Goal: Obtain resource: Download file/media

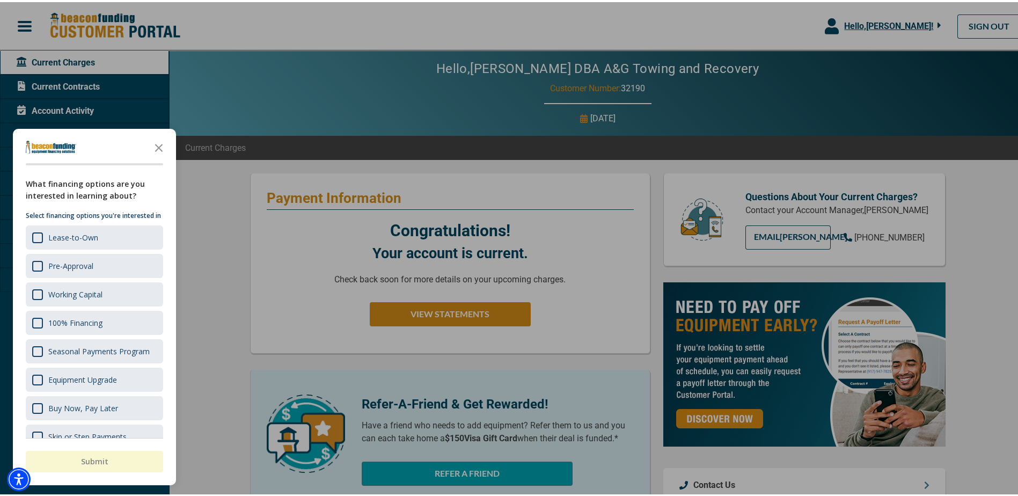
click at [310, 94] on div at bounding box center [513, 248] width 1026 height 496
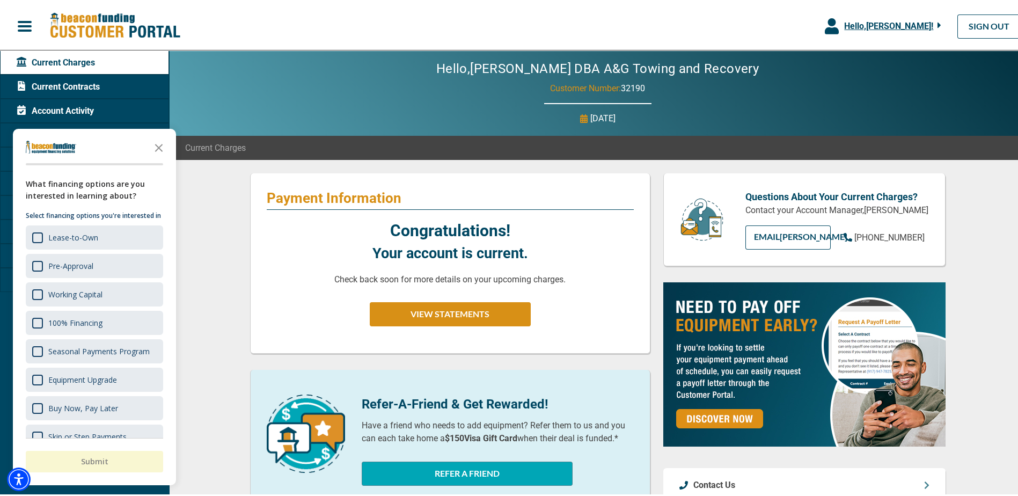
click at [162, 146] on icon "Close the survey" at bounding box center [158, 144] width 21 height 21
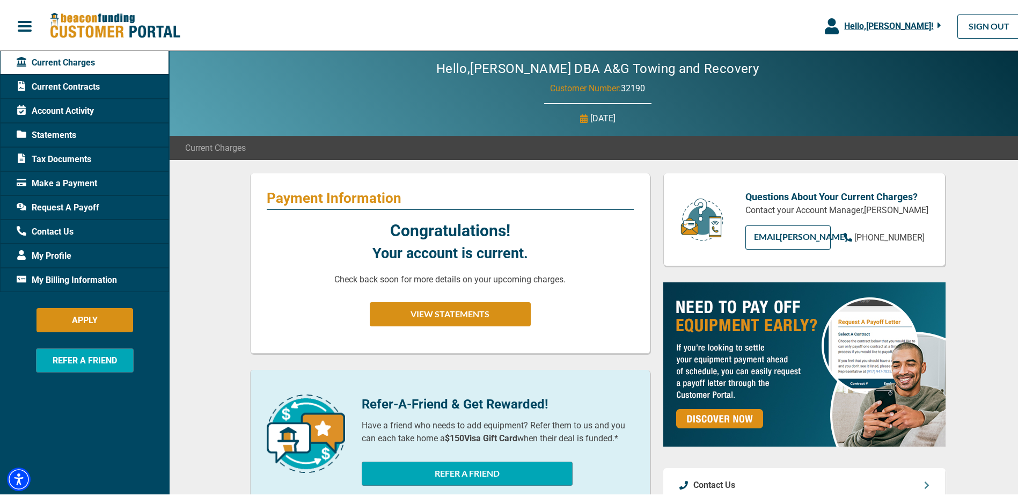
click at [65, 279] on span "My Billing Information" at bounding box center [67, 278] width 100 height 13
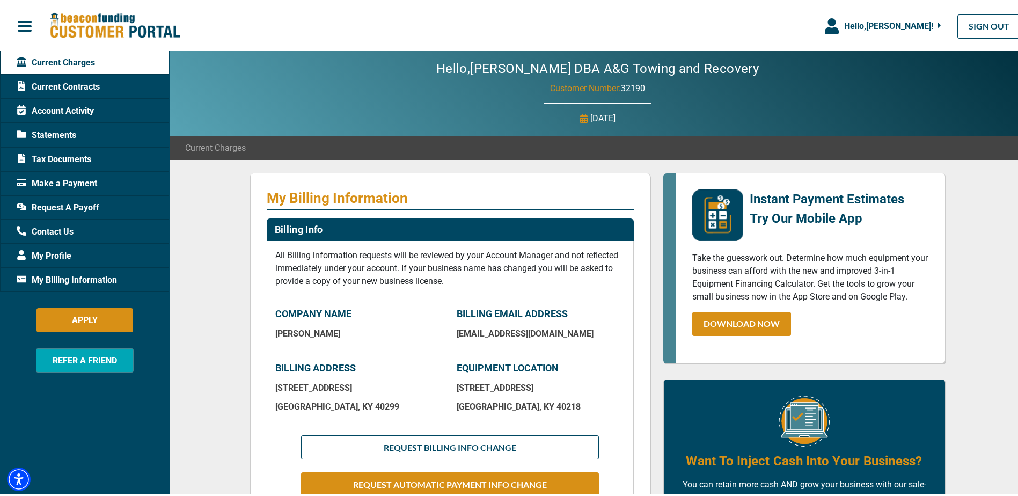
click at [63, 130] on span "Statements" at bounding box center [47, 133] width 60 height 13
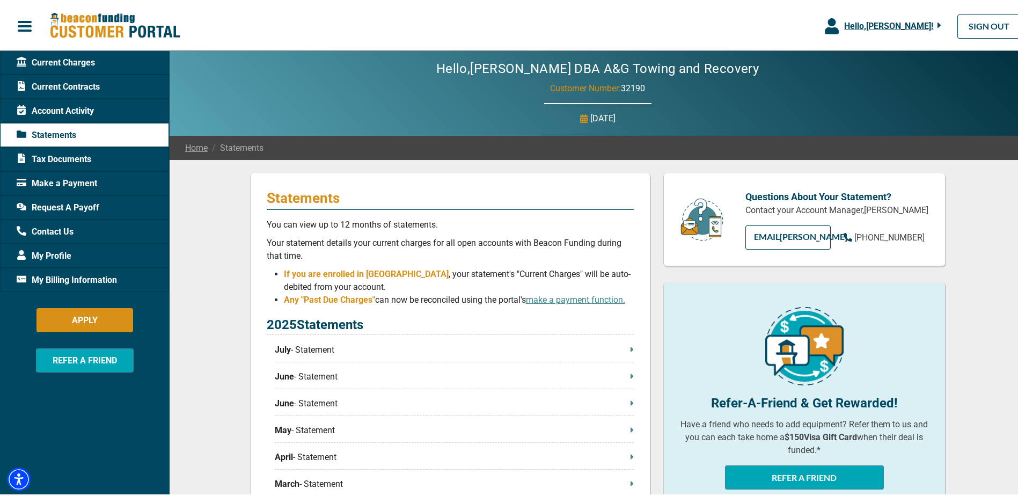
click at [280, 350] on span "July" at bounding box center [283, 347] width 16 height 13
click at [75, 89] on span "Current Contracts" at bounding box center [58, 84] width 83 height 13
click at [75, 82] on span "Current Contracts" at bounding box center [58, 84] width 83 height 13
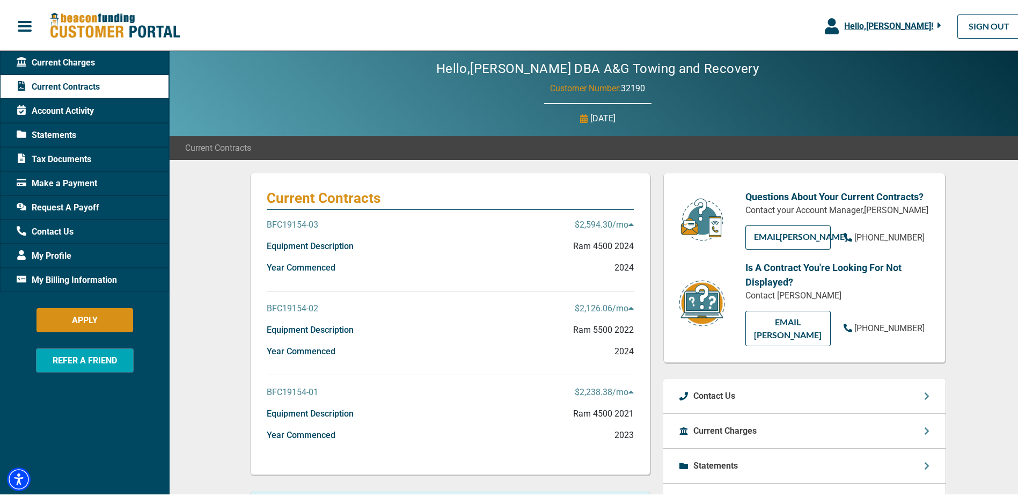
click at [293, 223] on p "BFC19154-03" at bounding box center [293, 222] width 52 height 13
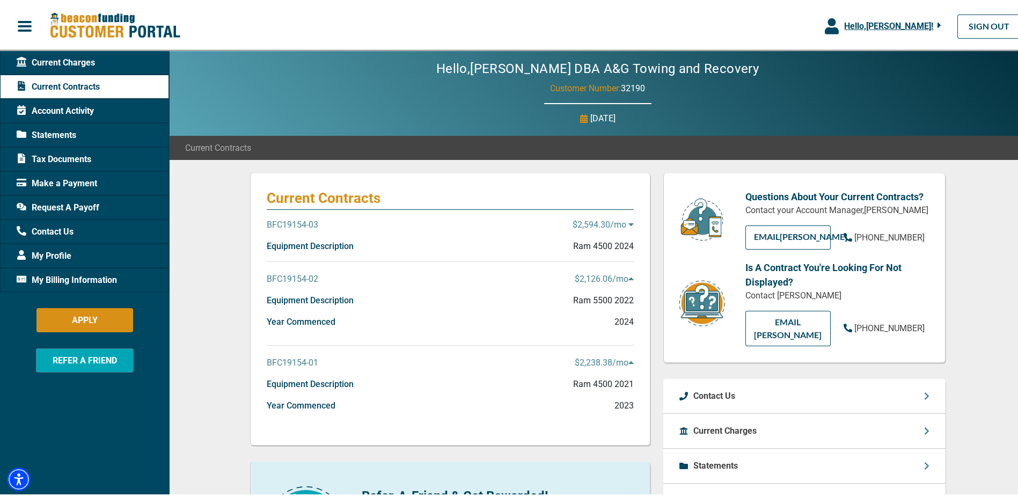
click at [293, 223] on p "BFC19154-03" at bounding box center [293, 222] width 52 height 13
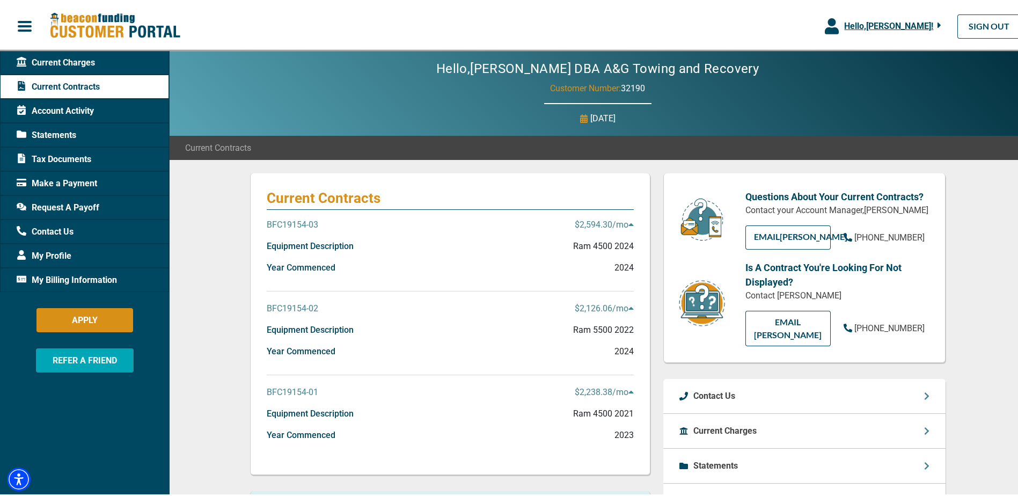
click at [857, 25] on span "Hello, [PERSON_NAME] !" at bounding box center [888, 24] width 89 height 10
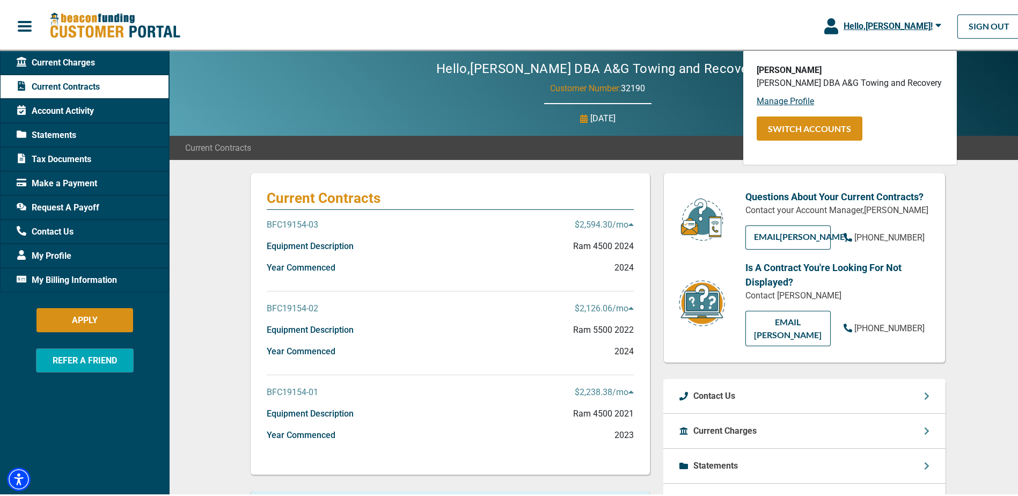
click at [263, 134] on div "Current Contracts" at bounding box center [597, 146] width 857 height 24
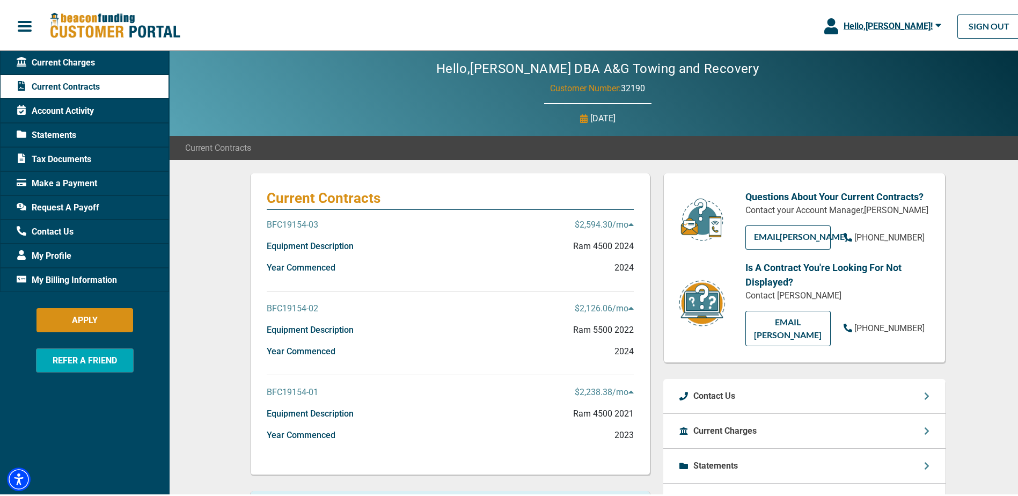
click at [54, 63] on span "Current Charges" at bounding box center [56, 60] width 78 height 13
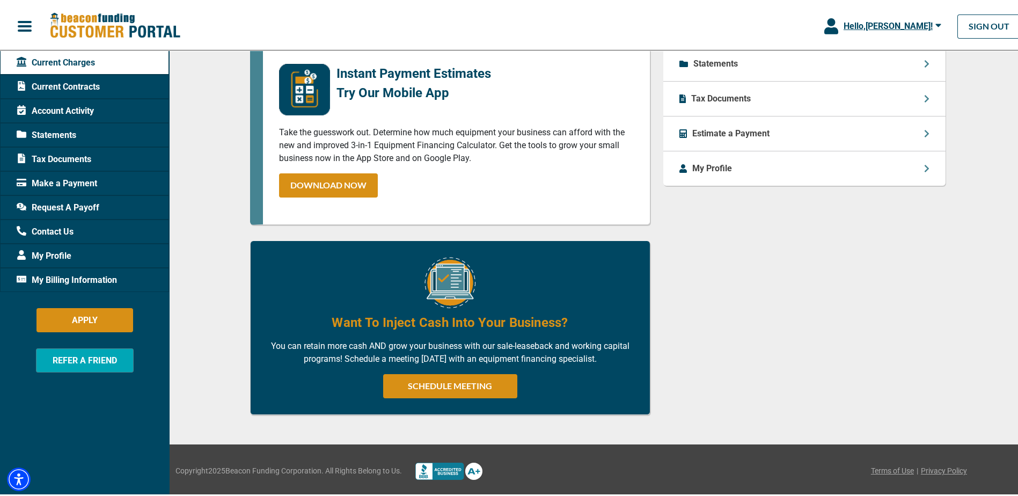
scroll to position [286, 0]
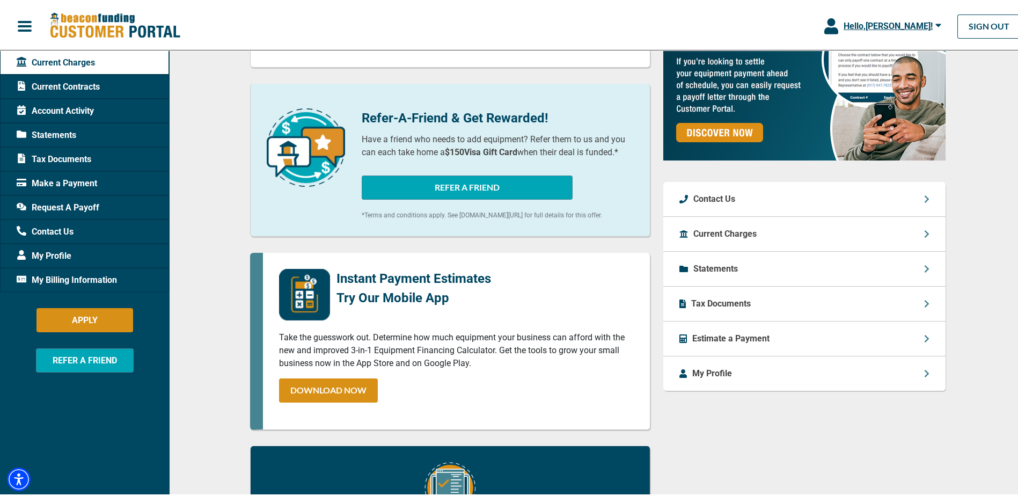
click at [56, 61] on span "Current Charges" at bounding box center [56, 60] width 78 height 13
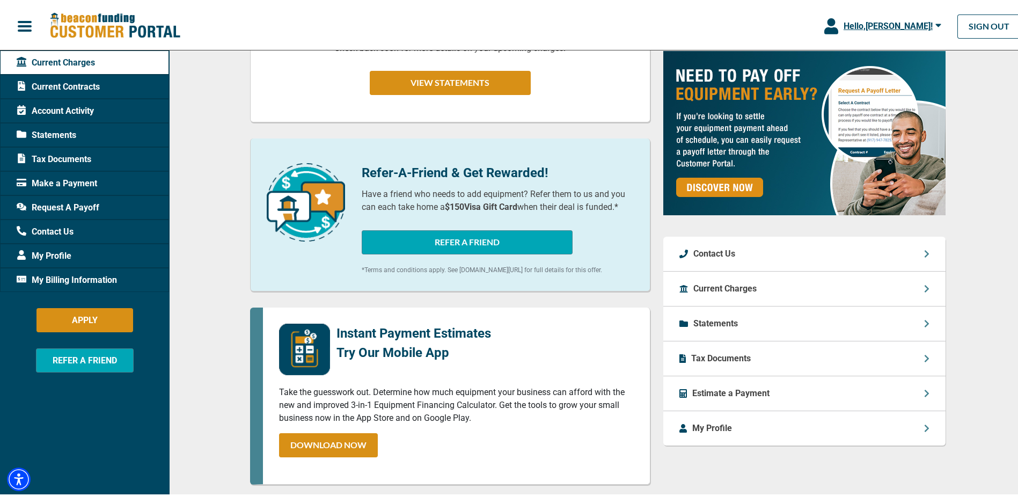
scroll to position [18, 0]
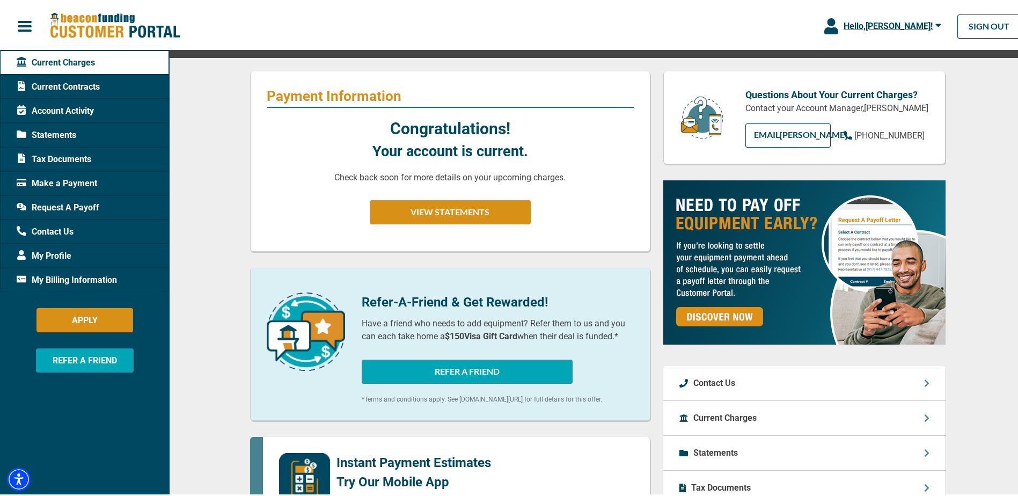
click at [19, 25] on span "button" at bounding box center [25, 24] width 16 height 16
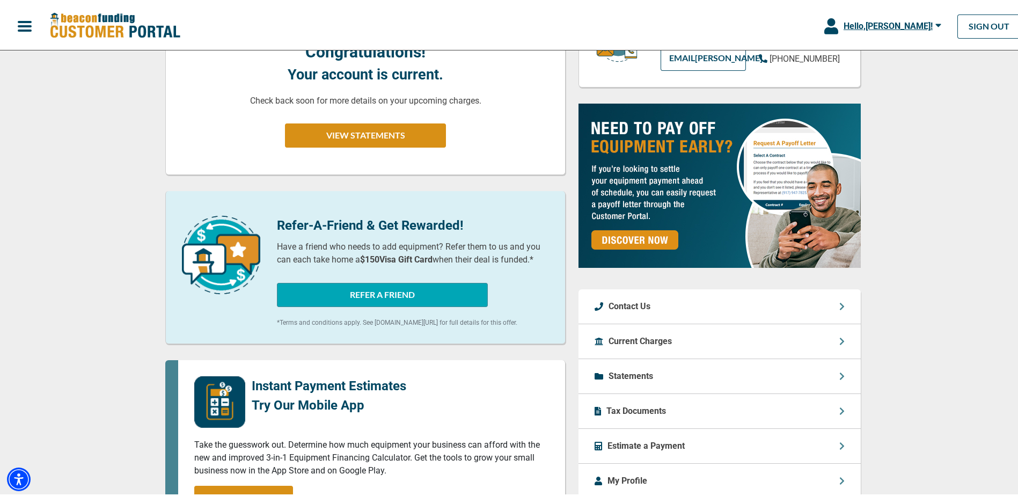
scroll to position [0, 0]
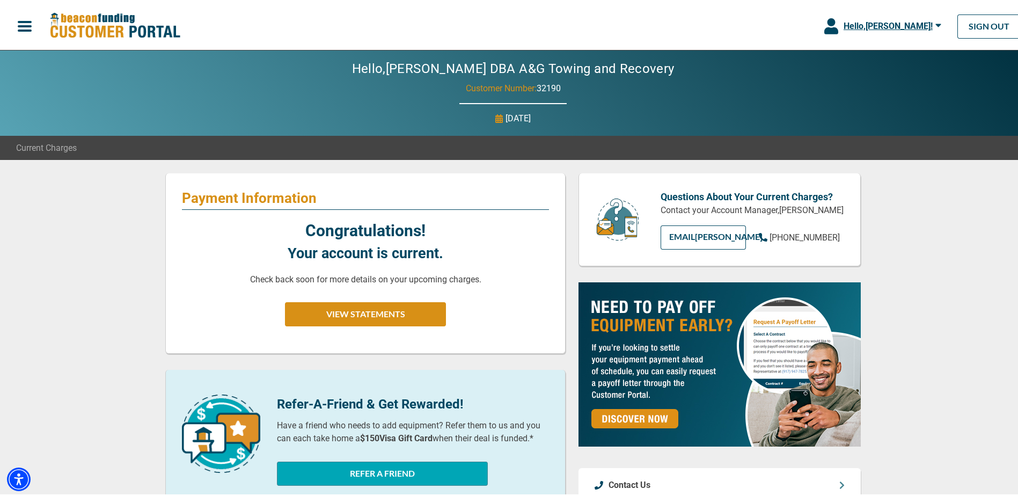
click at [25, 23] on span "button" at bounding box center [25, 24] width 16 height 16
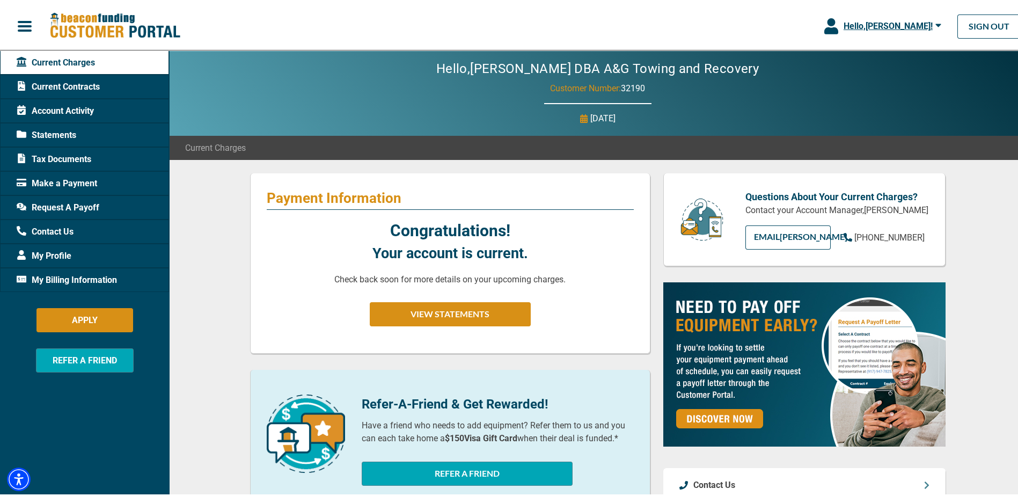
click at [57, 151] on span "Tax Documents" at bounding box center [54, 157] width 75 height 13
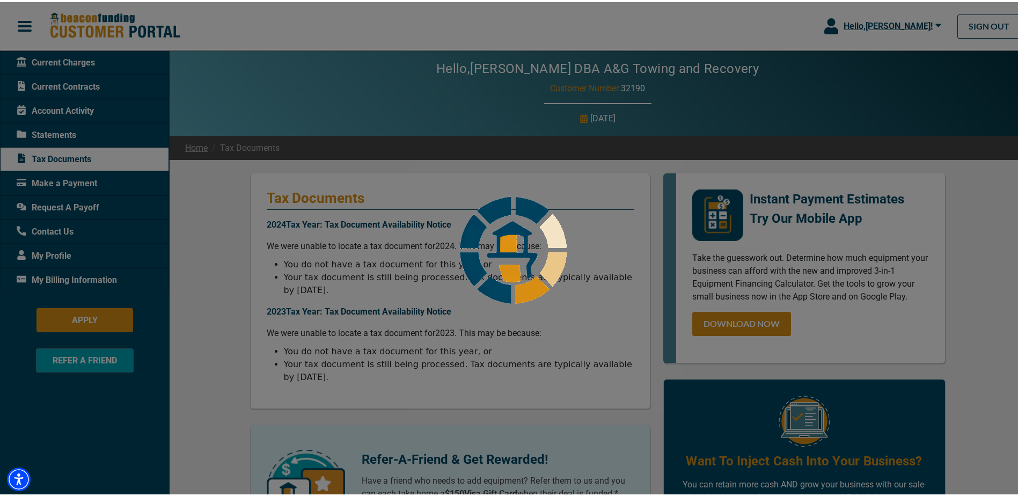
click at [56, 157] on div at bounding box center [513, 248] width 1026 height 496
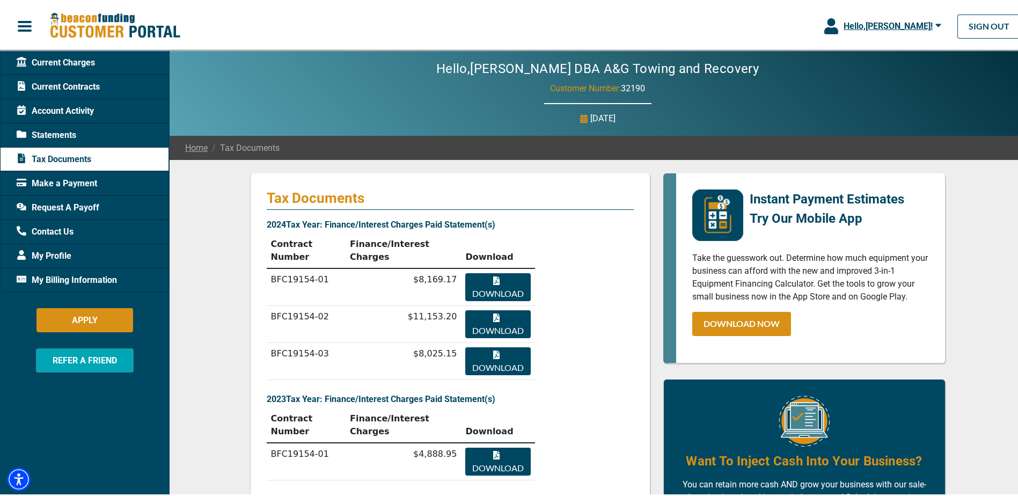
click at [490, 271] on button "Download" at bounding box center [497, 285] width 65 height 28
